Goal: Task Accomplishment & Management: Manage account settings

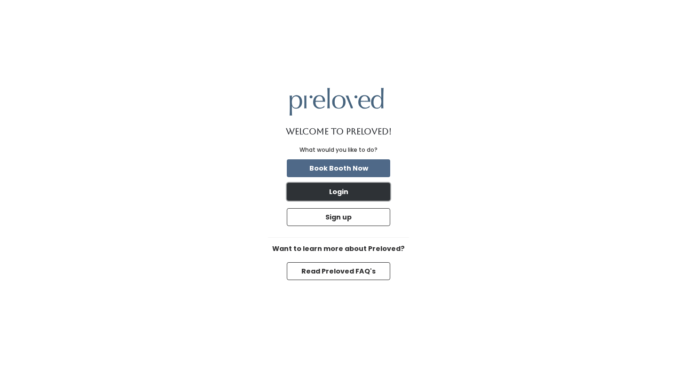
click at [347, 190] on button "Login" at bounding box center [338, 192] width 103 height 18
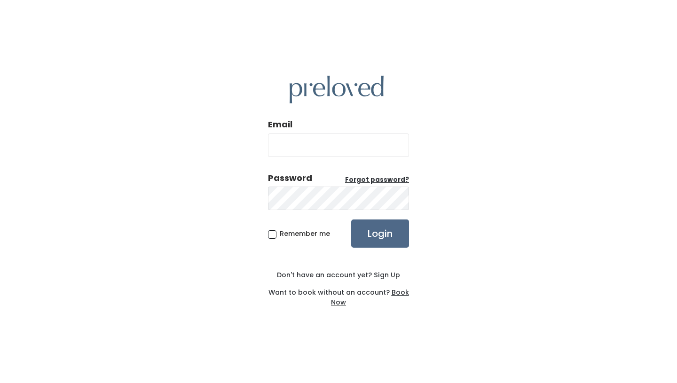
click at [353, 140] on input "Email" at bounding box center [338, 146] width 141 height 24
type input "[EMAIL_ADDRESS][DOMAIN_NAME]"
click at [280, 233] on span "Remember me" at bounding box center [305, 233] width 50 height 9
click at [280, 233] on input "Remember me" at bounding box center [283, 232] width 6 height 6
checkbox input "true"
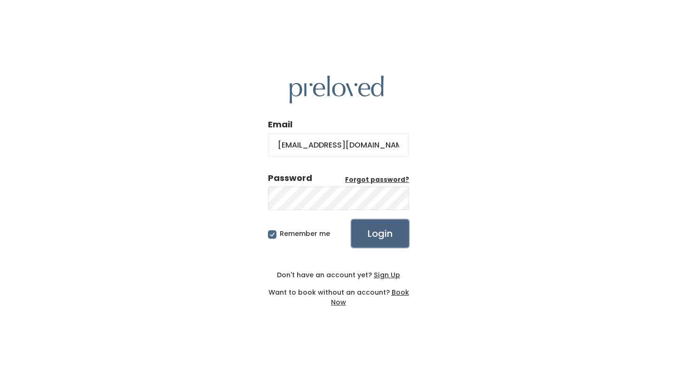
click at [387, 234] on input "Login" at bounding box center [380, 234] width 58 height 28
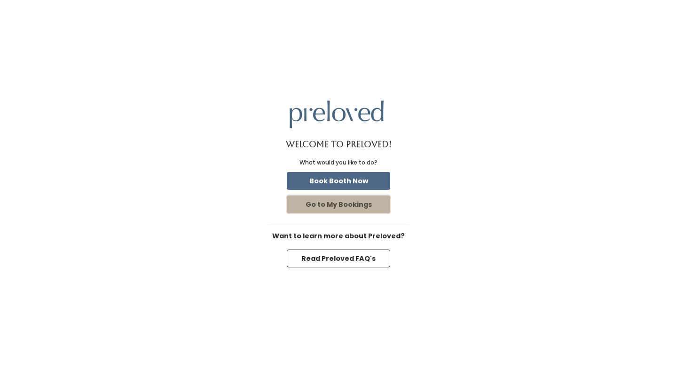
click at [359, 207] on button "Go to My Bookings" at bounding box center [338, 205] width 103 height 18
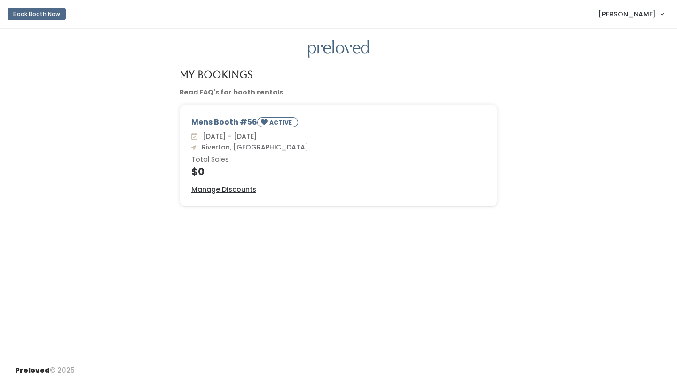
click at [663, 12] on link "[PERSON_NAME]" at bounding box center [631, 14] width 84 height 20
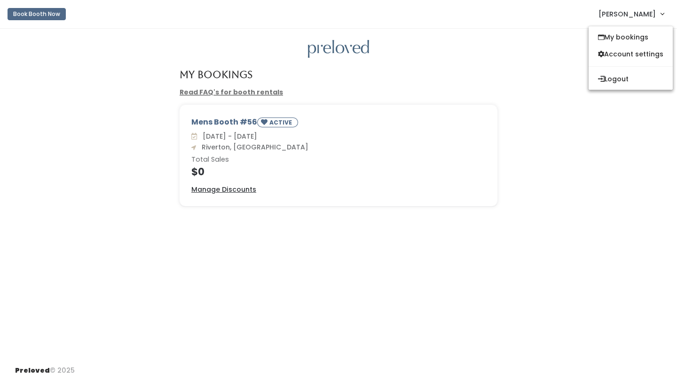
click at [618, 267] on div "My Bookings Read FAQ's for booth rentals Mens Booth #56 ACTIVE Sat. Sep 20 - Fr…" at bounding box center [338, 194] width 677 height 330
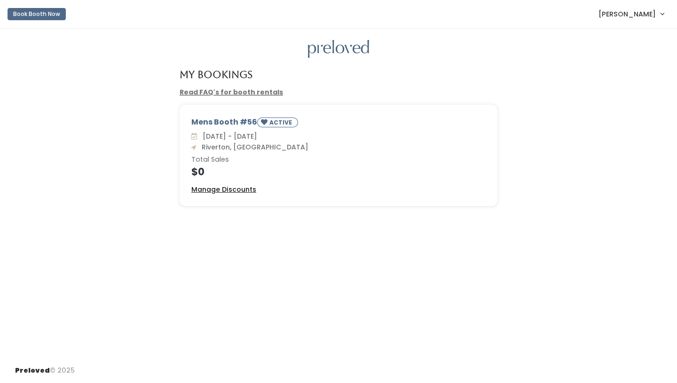
click at [202, 191] on u "Manage Discounts" at bounding box center [223, 189] width 65 height 9
click at [223, 95] on link "Read FAQ's for booth rentals" at bounding box center [231, 91] width 103 height 9
